Goal: Information Seeking & Learning: Learn about a topic

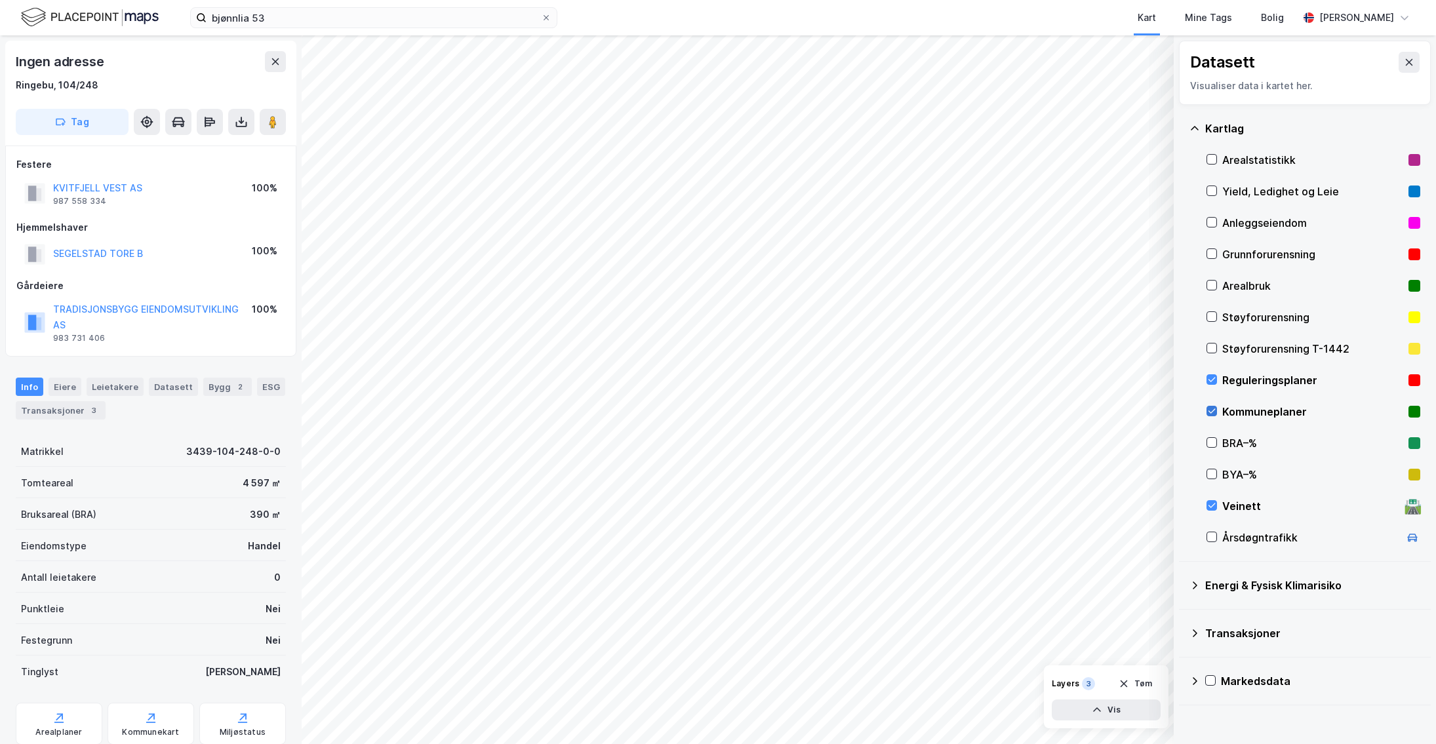
click at [1210, 414] on icon at bounding box center [1211, 410] width 9 height 9
click at [1212, 507] on icon at bounding box center [1211, 506] width 7 height 5
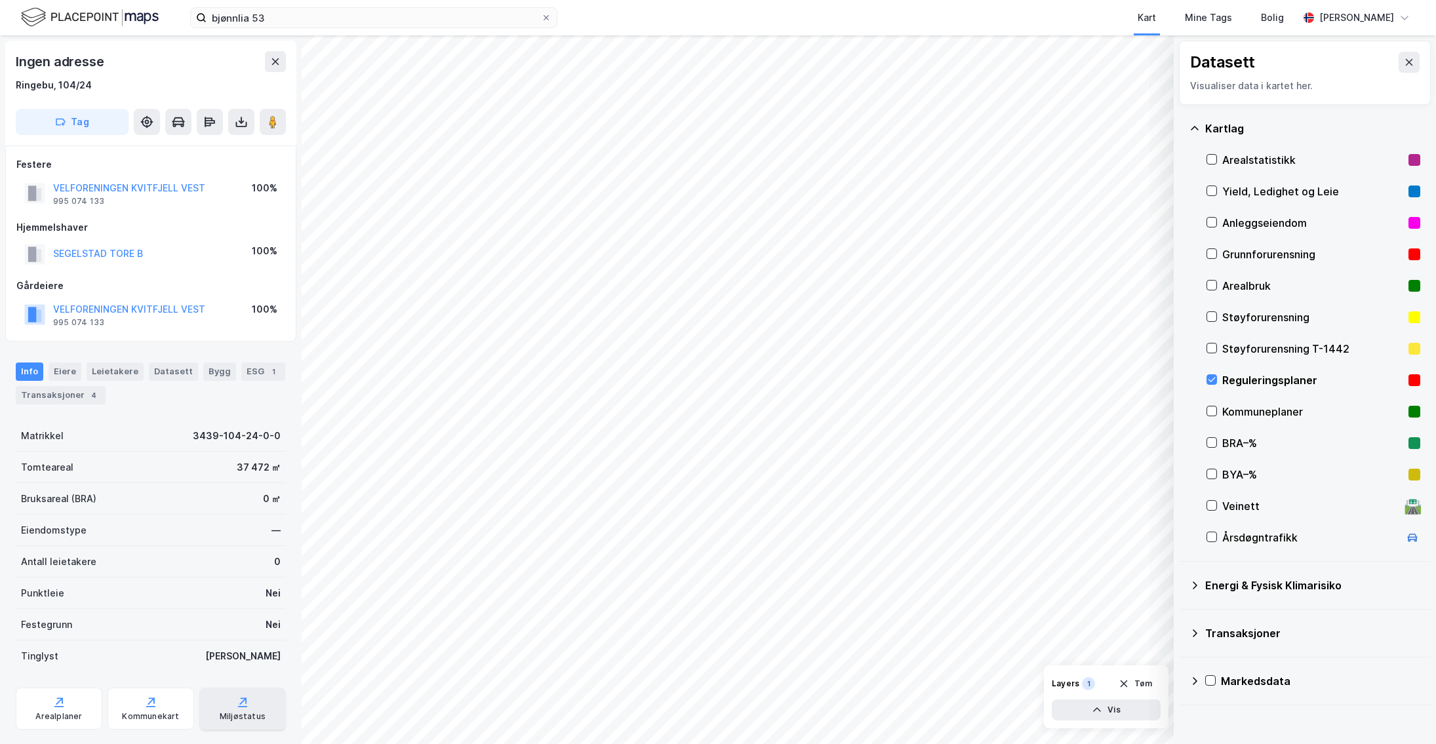
click at [235, 692] on div "Miljøstatus" at bounding box center [242, 709] width 87 height 42
click at [45, 702] on div "Arealplaner" at bounding box center [59, 709] width 87 height 42
